Goal: Information Seeking & Learning: Learn about a topic

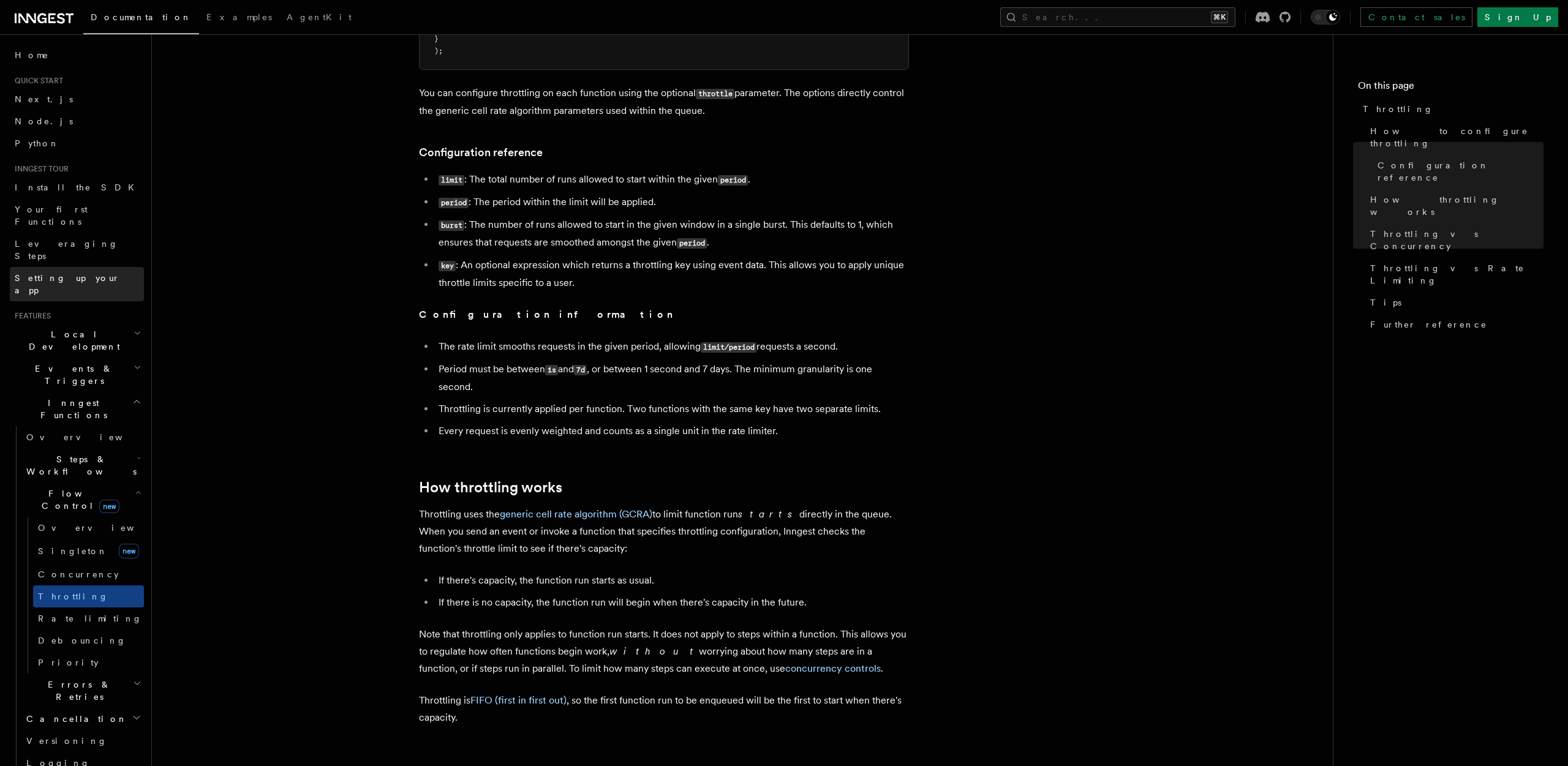
scroll to position [404, 0]
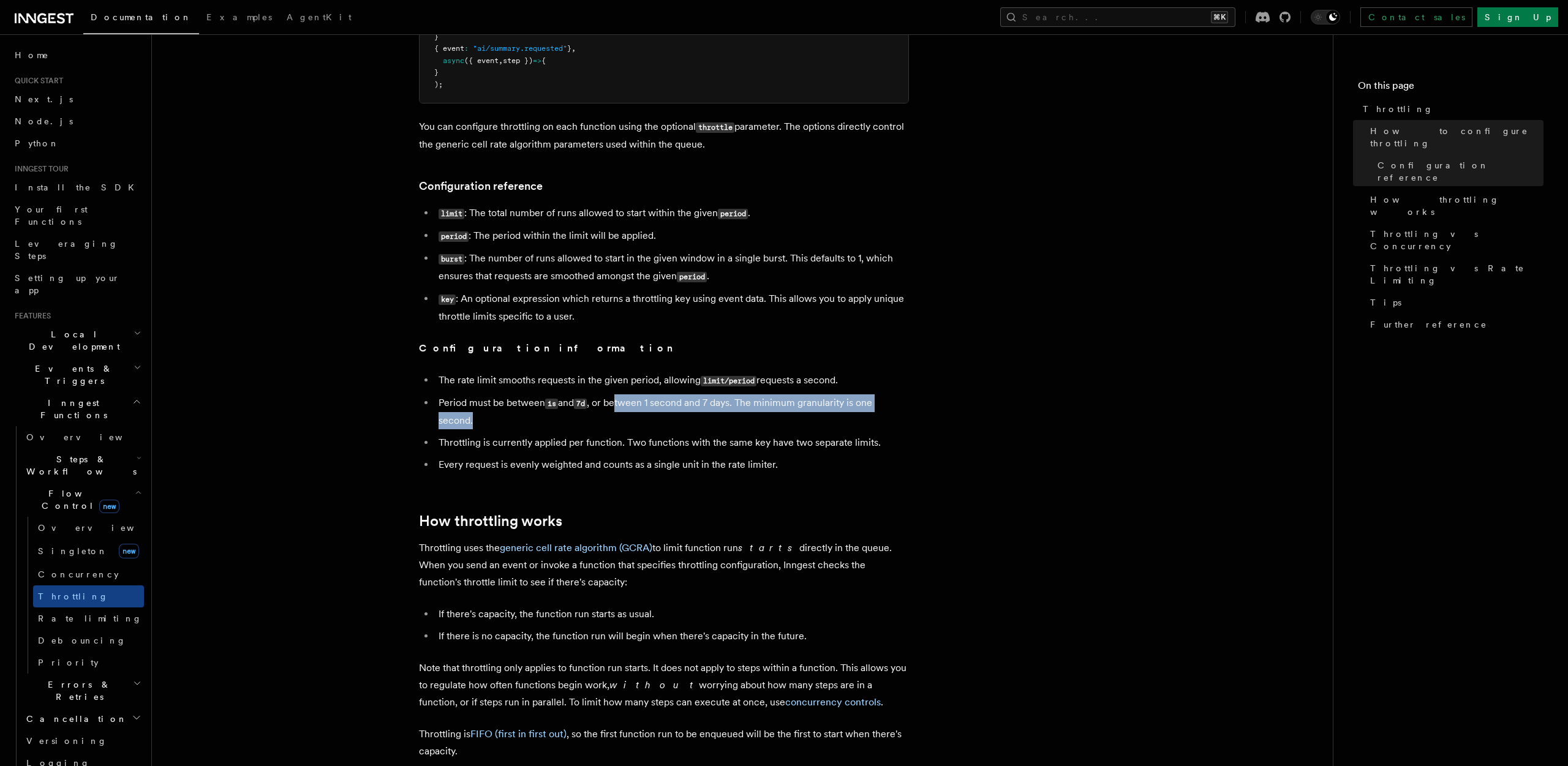
drag, startPoint x: 619, startPoint y: 403, endPoint x: 616, endPoint y: 422, distance: 19.2
click at [616, 422] on li "Period must be between 1s and 7d , or between 1 second and 7 days. The minimum …" at bounding box center [672, 411] width 474 height 35
click at [586, 413] on li "Period must be between 1s and 7d , or between 1 second and 7 days. The minimum …" at bounding box center [672, 411] width 474 height 35
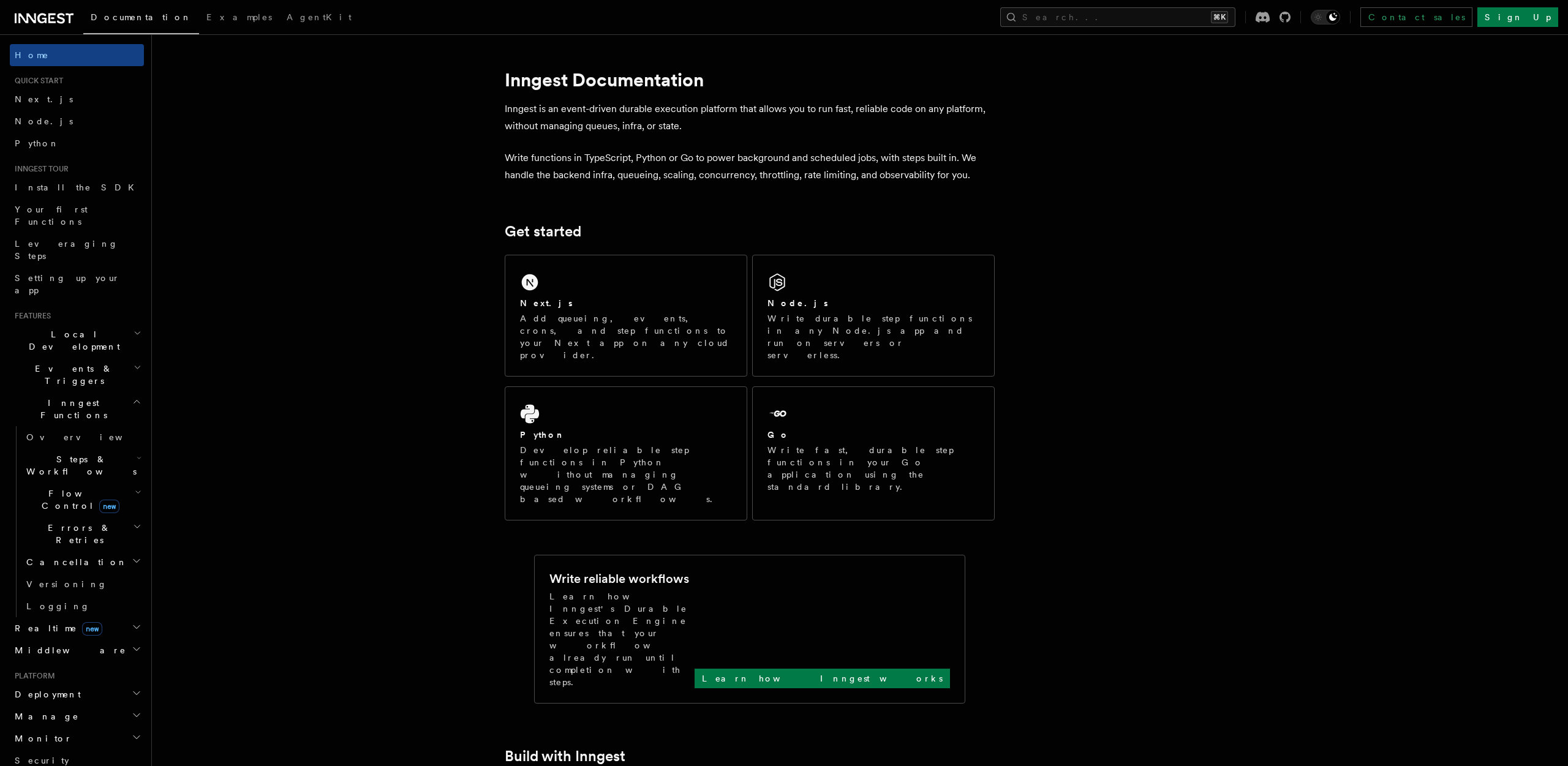
click at [56, 488] on span "Flow Control new" at bounding box center [78, 500] width 113 height 25
click at [57, 488] on span "Flow Control new" at bounding box center [78, 500] width 113 height 25
click at [60, 363] on span "Events & Triggers" at bounding box center [71, 375] width 123 height 25
click at [62, 559] on link "Direct invocation" at bounding box center [83, 576] width 123 height 34
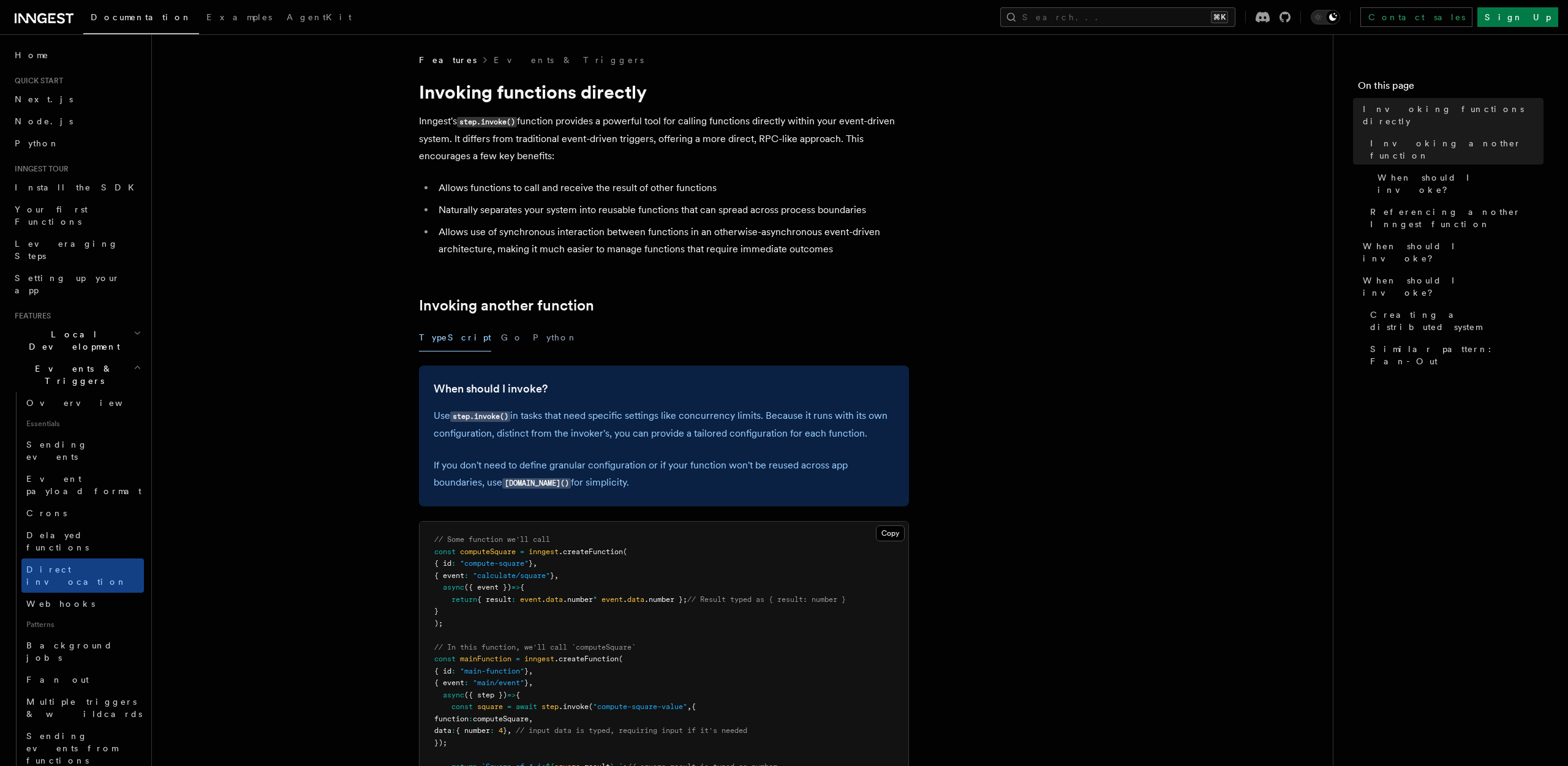
scroll to position [343, 0]
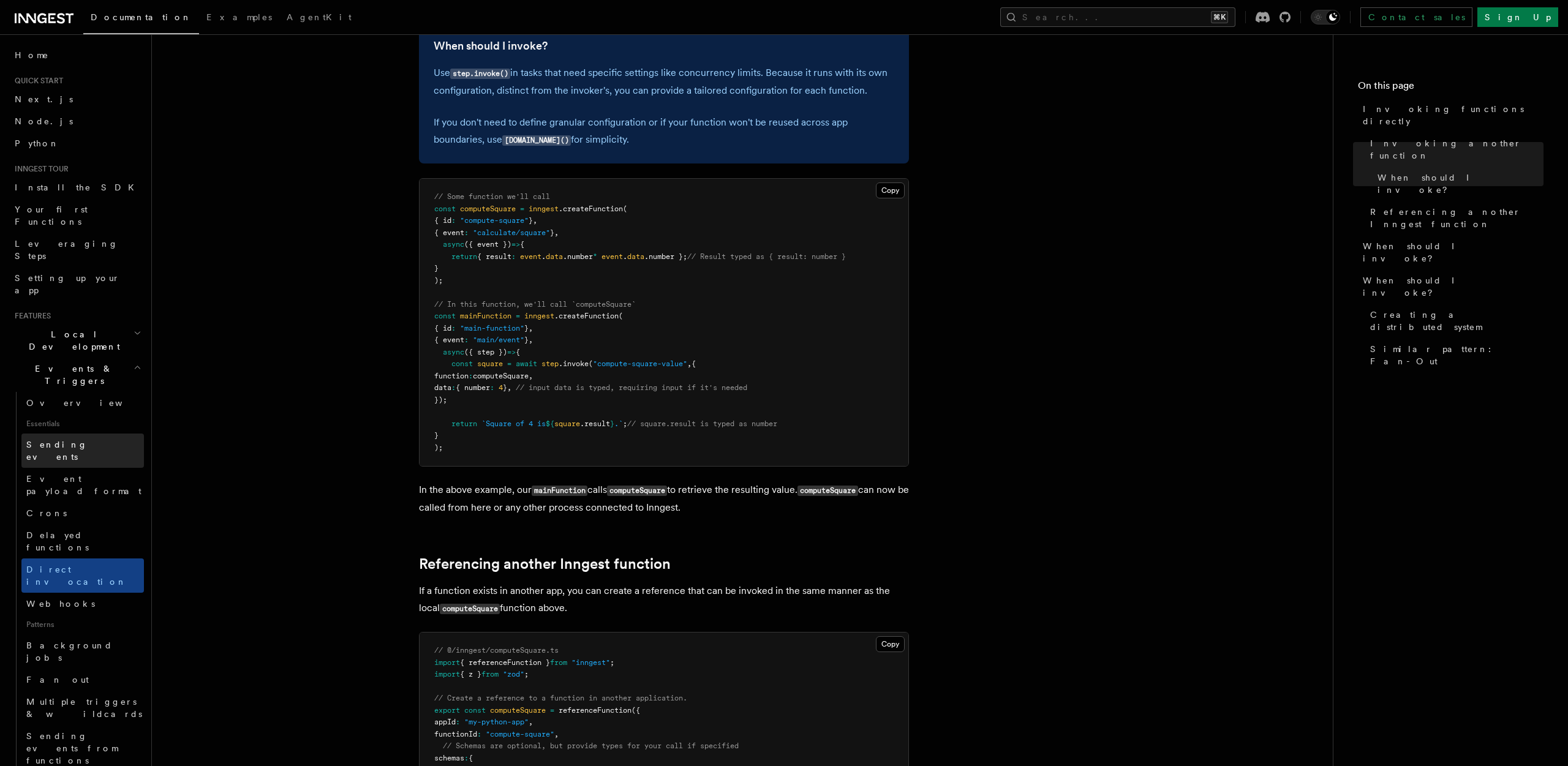
click at [57, 440] on span "Sending events" at bounding box center [57, 451] width 61 height 22
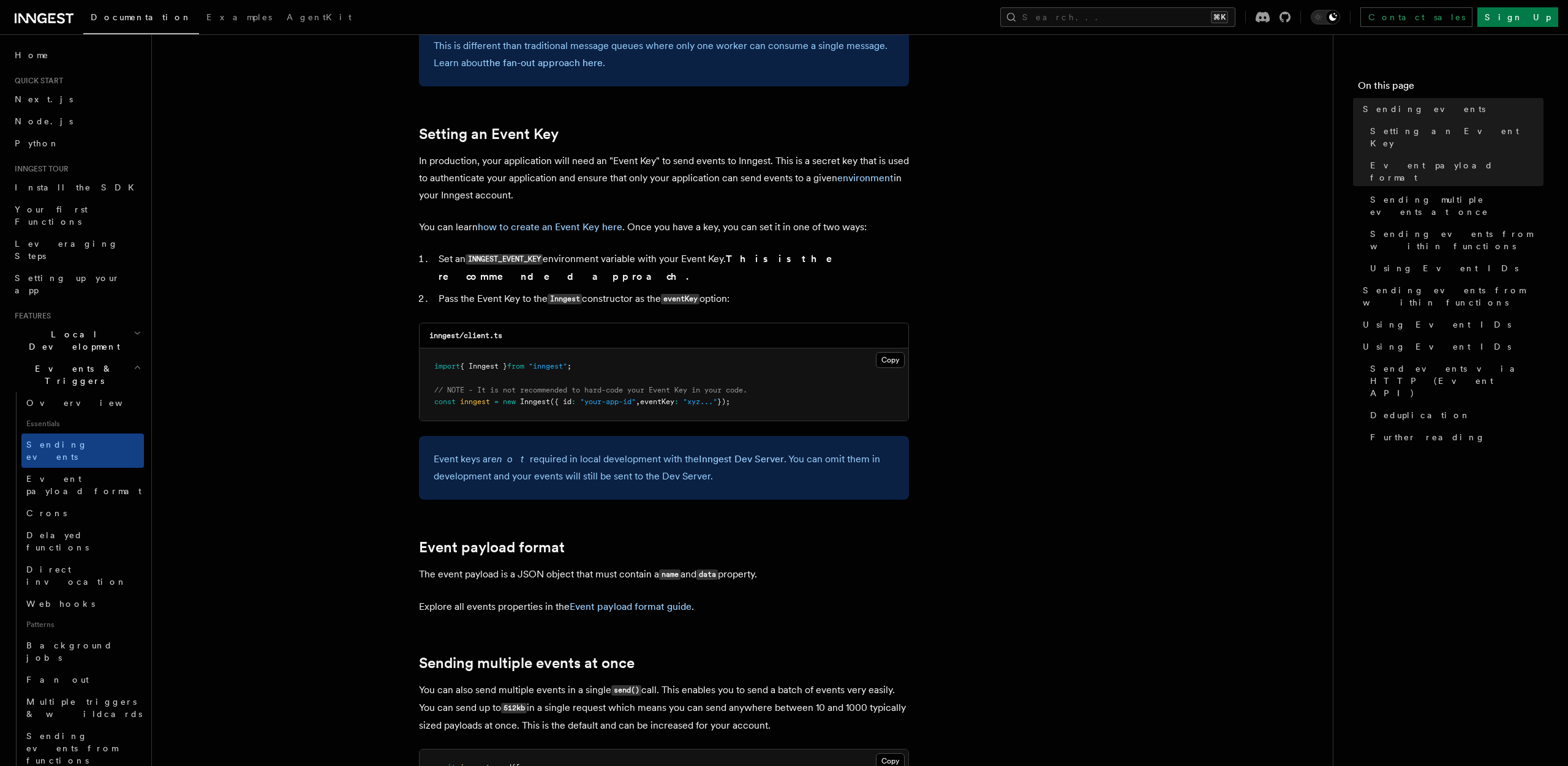
scroll to position [913, 0]
